Goal: Information Seeking & Learning: Learn about a topic

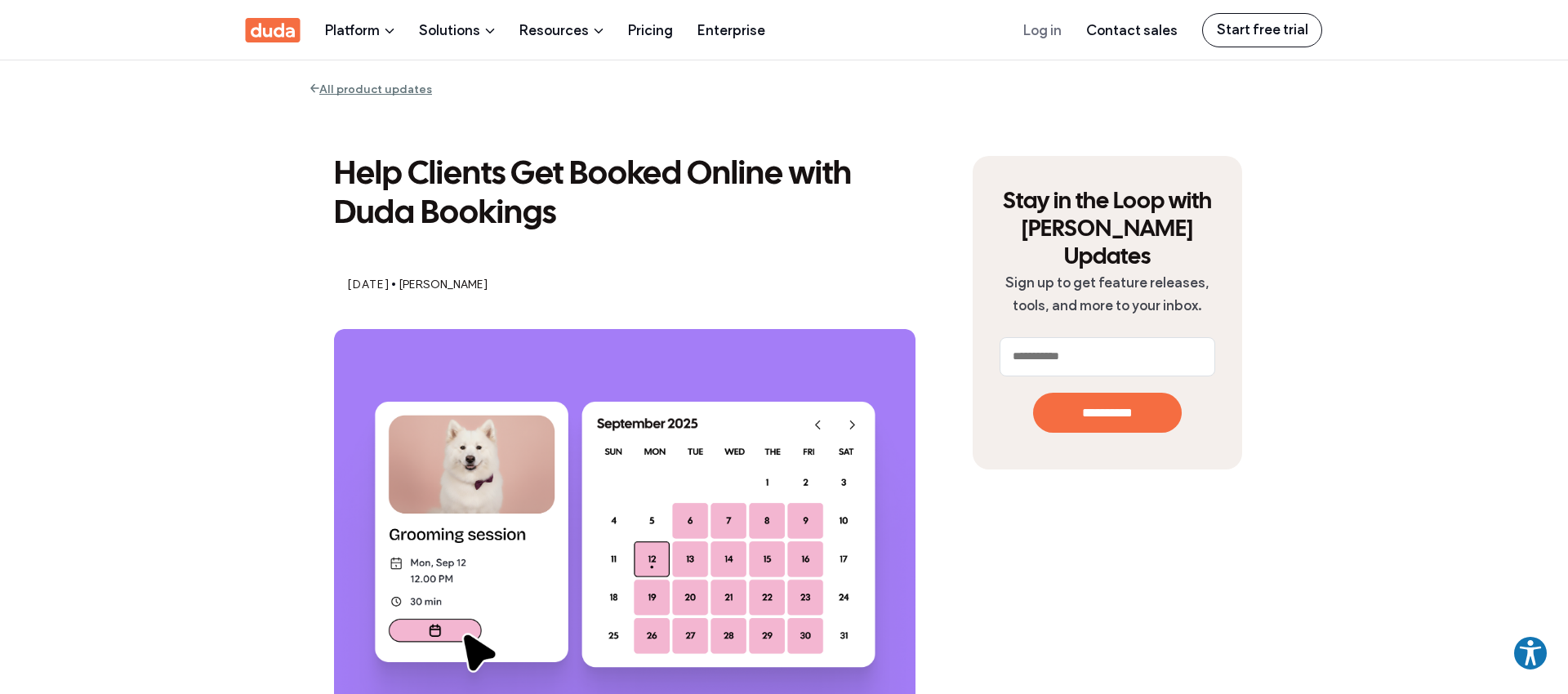
click at [642, 371] on img at bounding box center [625, 534] width 581 height 410
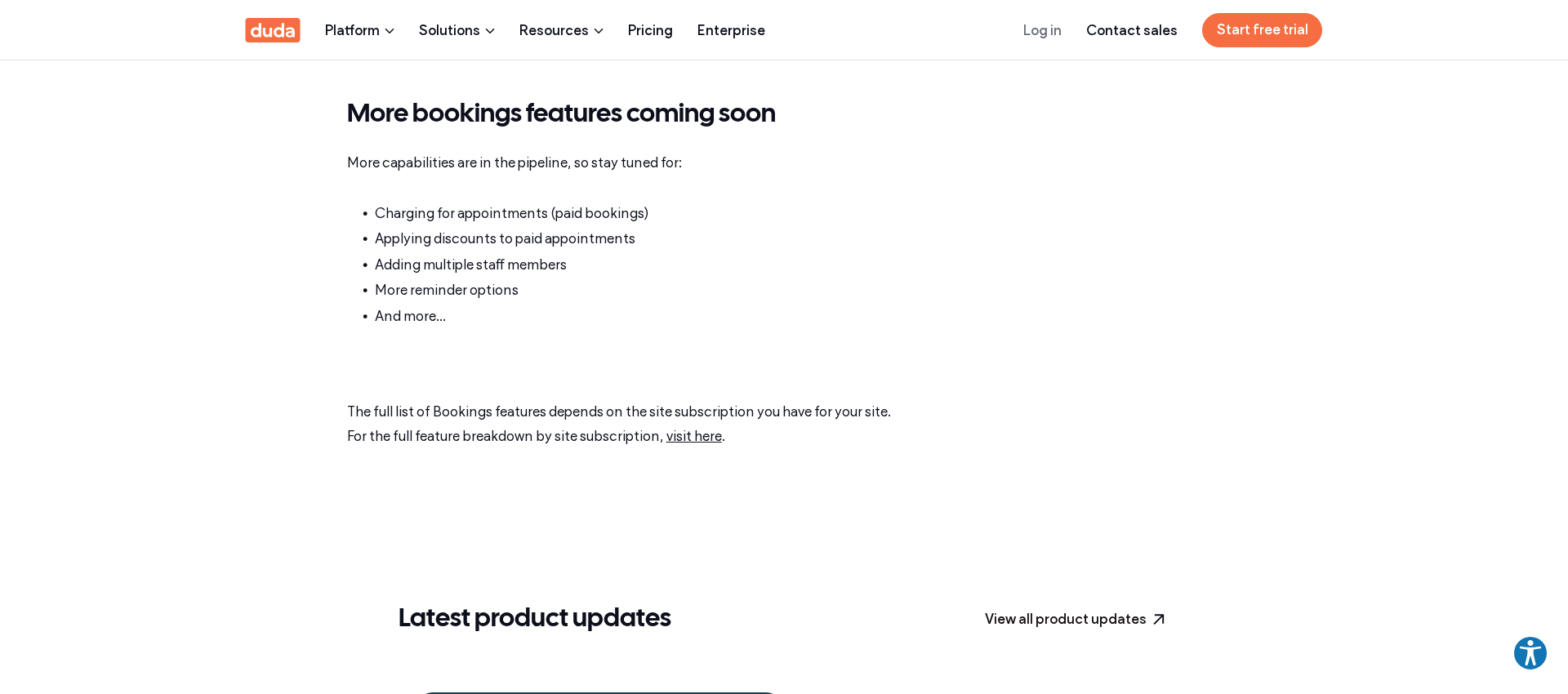
scroll to position [3901, 0]
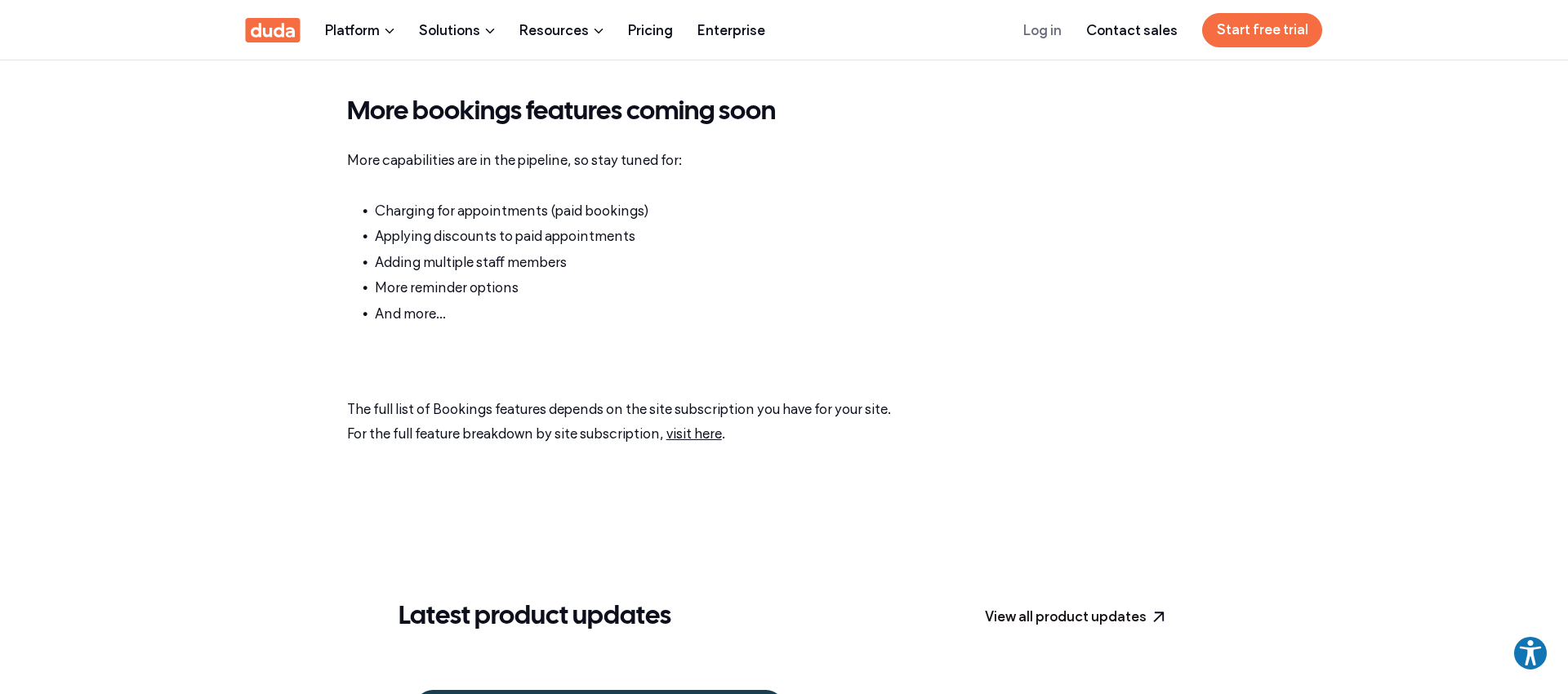
click at [708, 435] on link "visit here" at bounding box center [694, 433] width 55 height 17
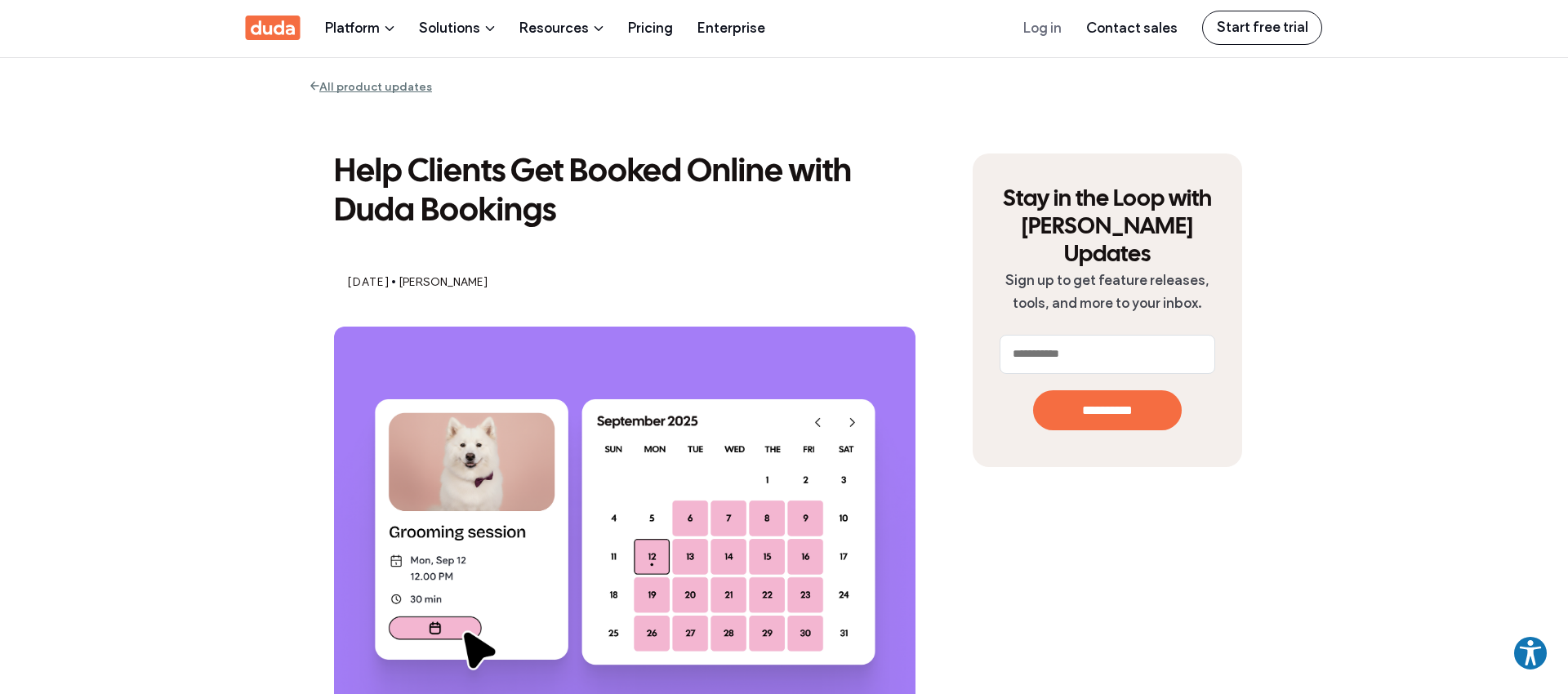
scroll to position [0, 0]
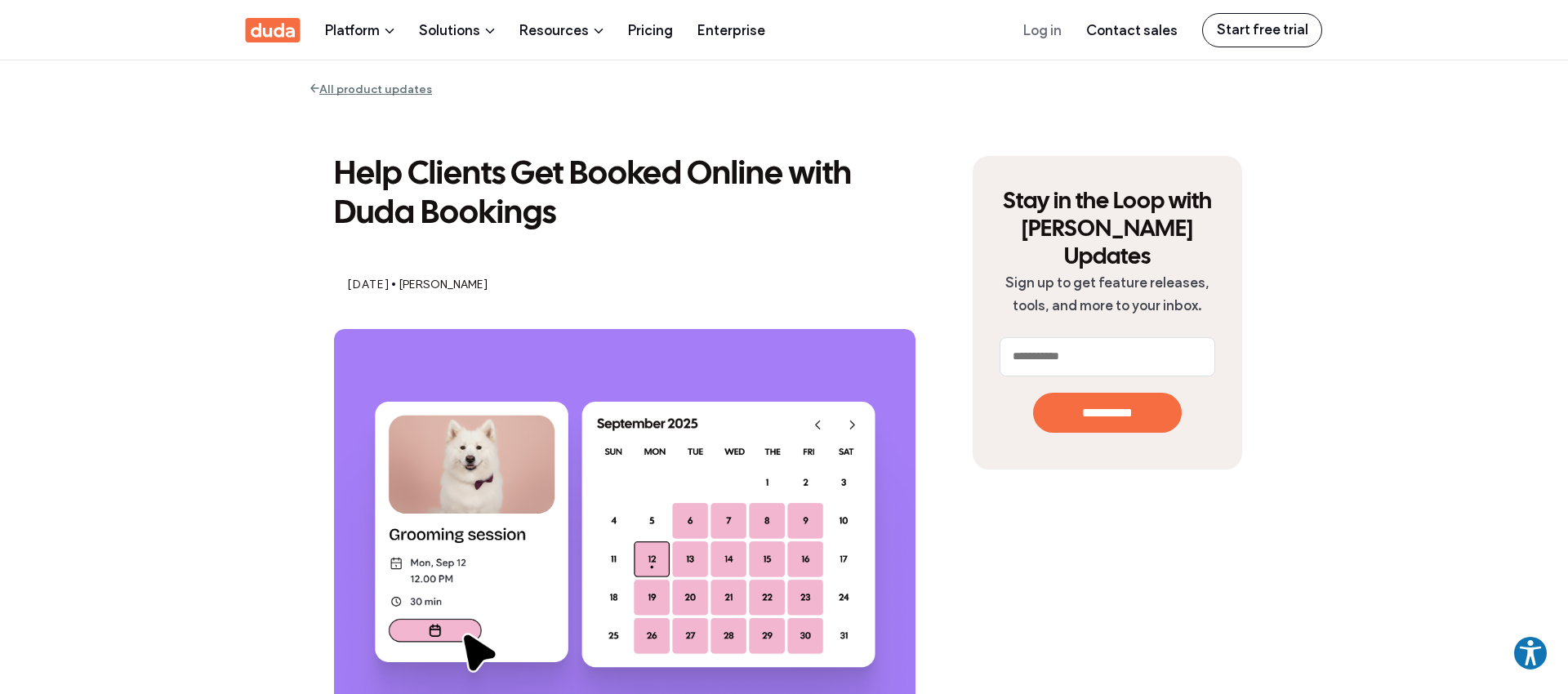
click at [500, 345] on img at bounding box center [625, 534] width 581 height 410
click at [512, 400] on img at bounding box center [625, 534] width 581 height 410
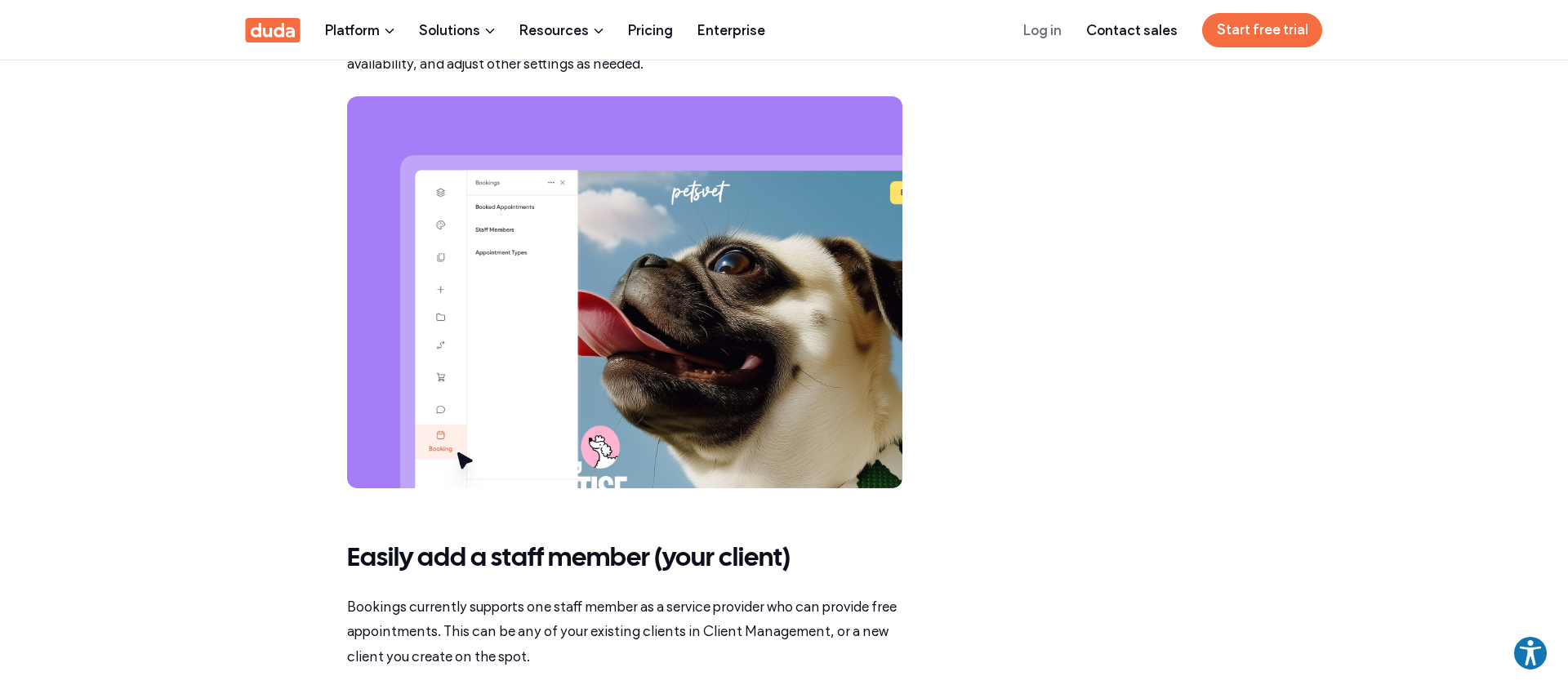
scroll to position [1964, 0]
click at [634, 256] on img at bounding box center [625, 292] width 556 height 391
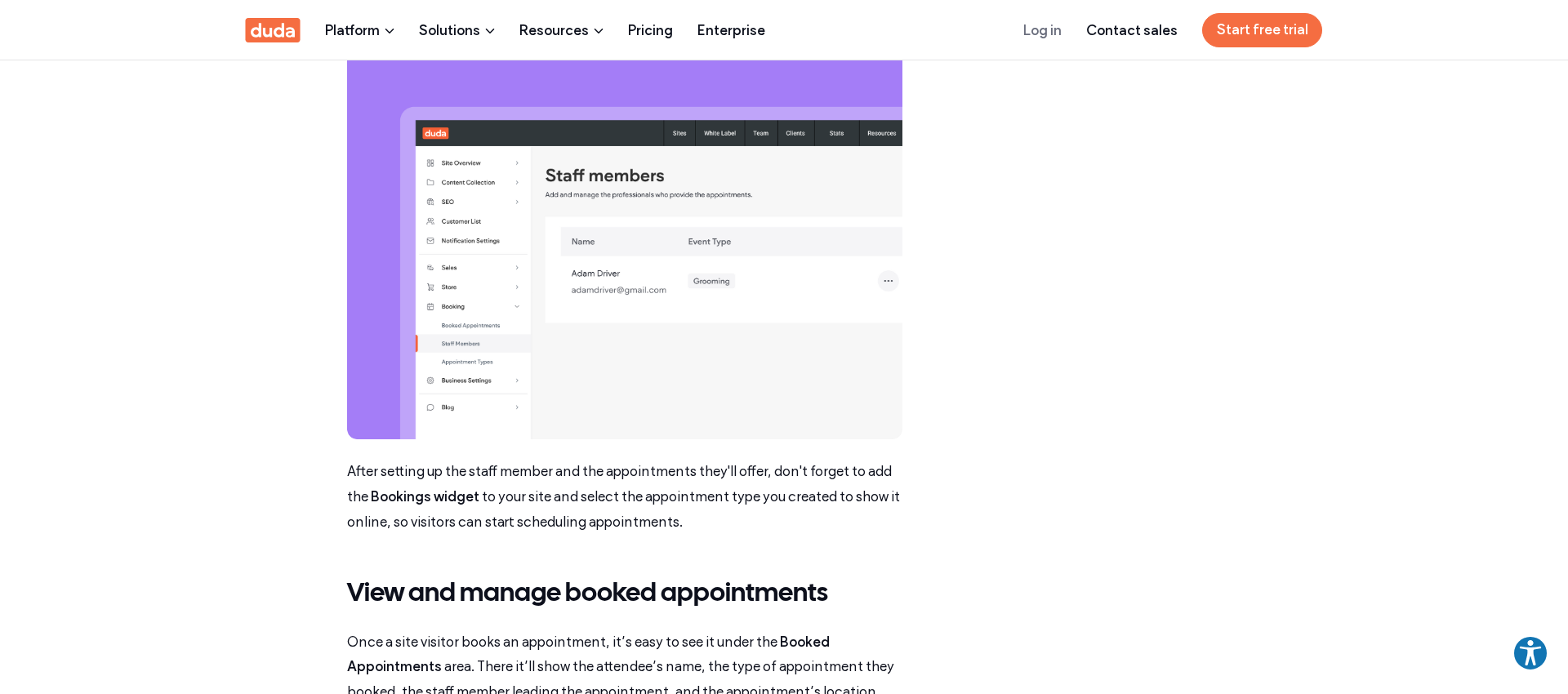
scroll to position [2726, 0]
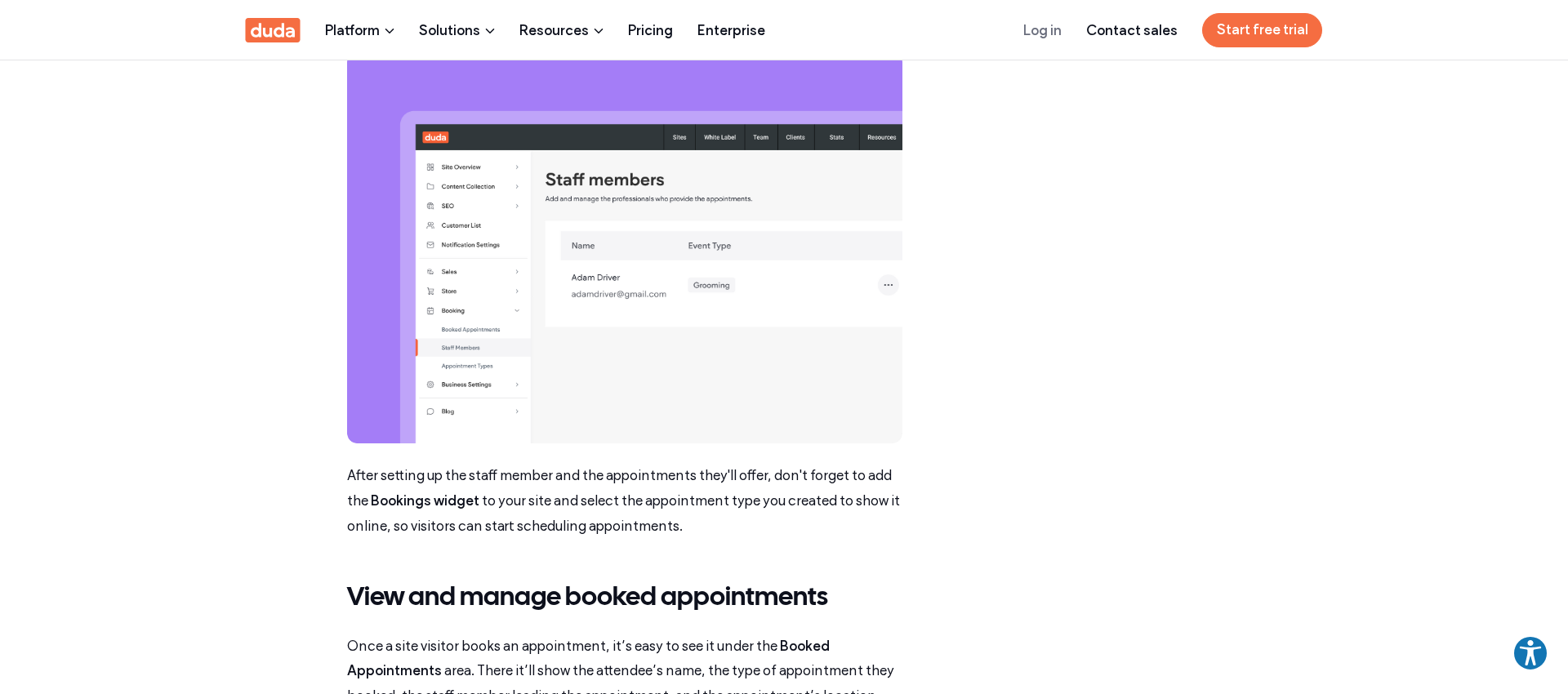
click at [618, 418] on img at bounding box center [625, 248] width 556 height 391
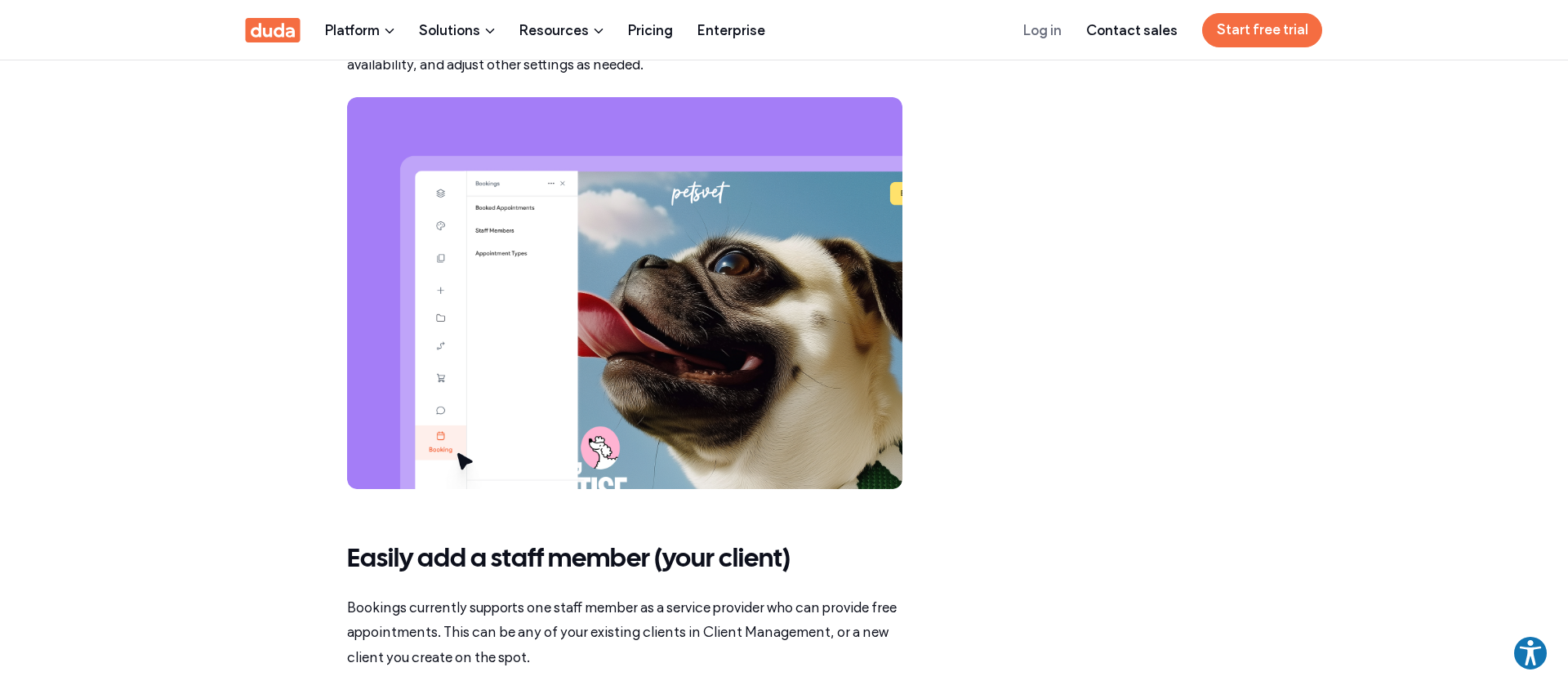
scroll to position [1964, 0]
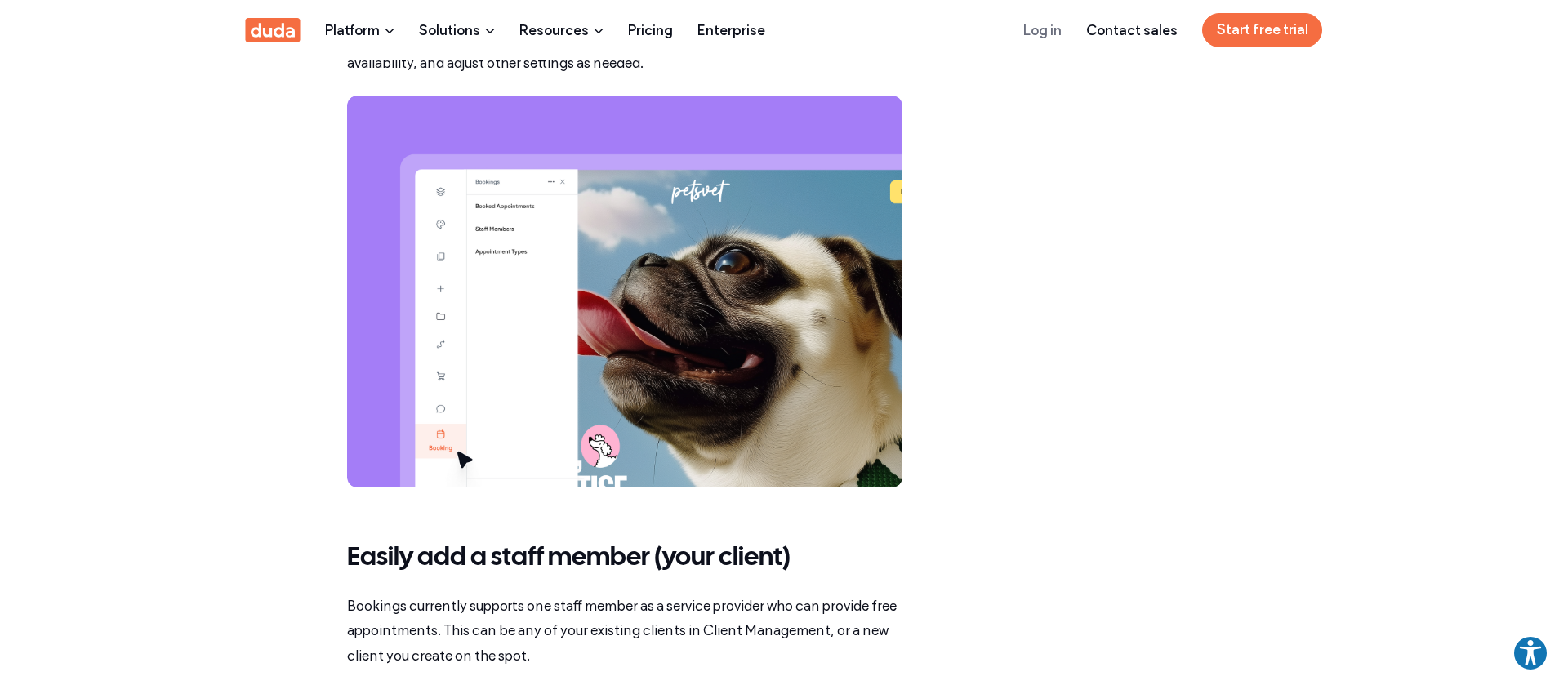
click at [733, 303] on img at bounding box center [625, 292] width 556 height 391
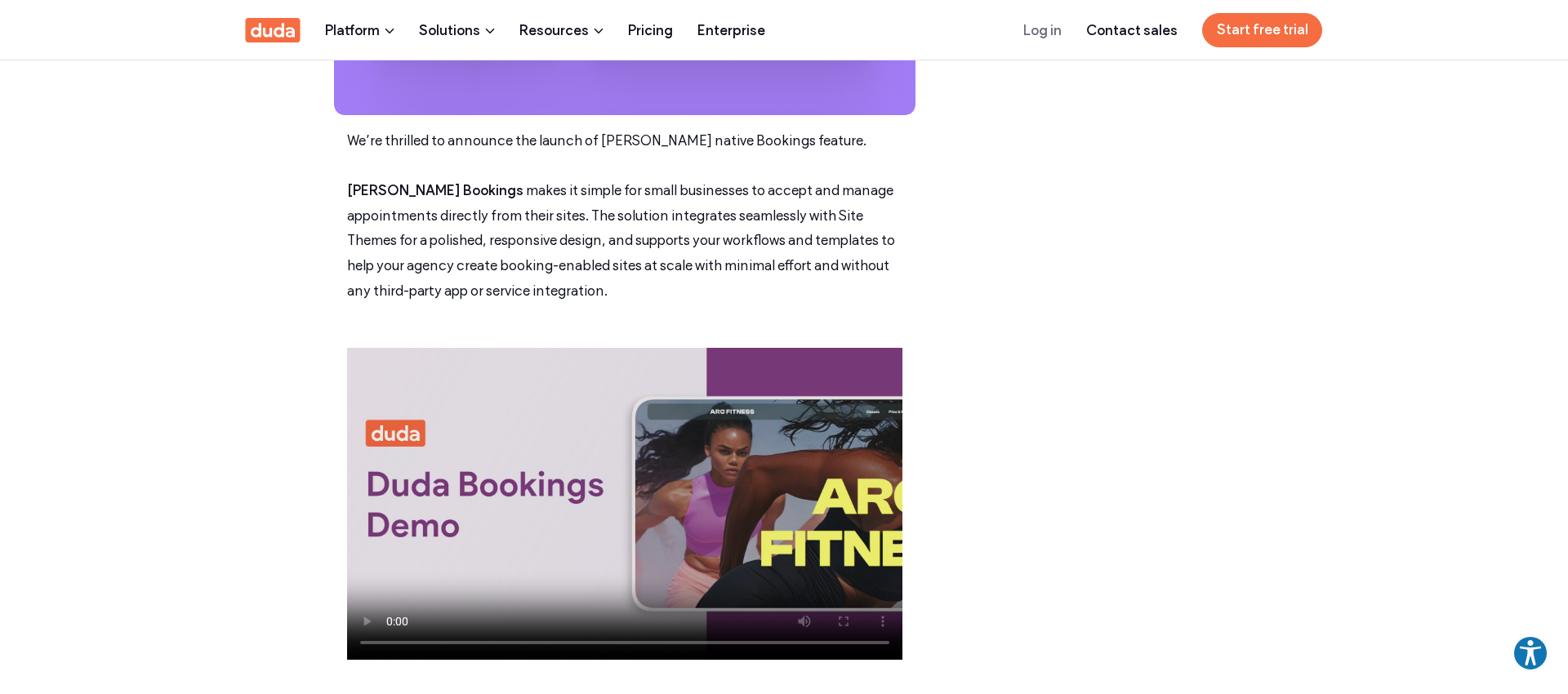
scroll to position [625, 0]
